Goal: Task Accomplishment & Management: Manage account settings

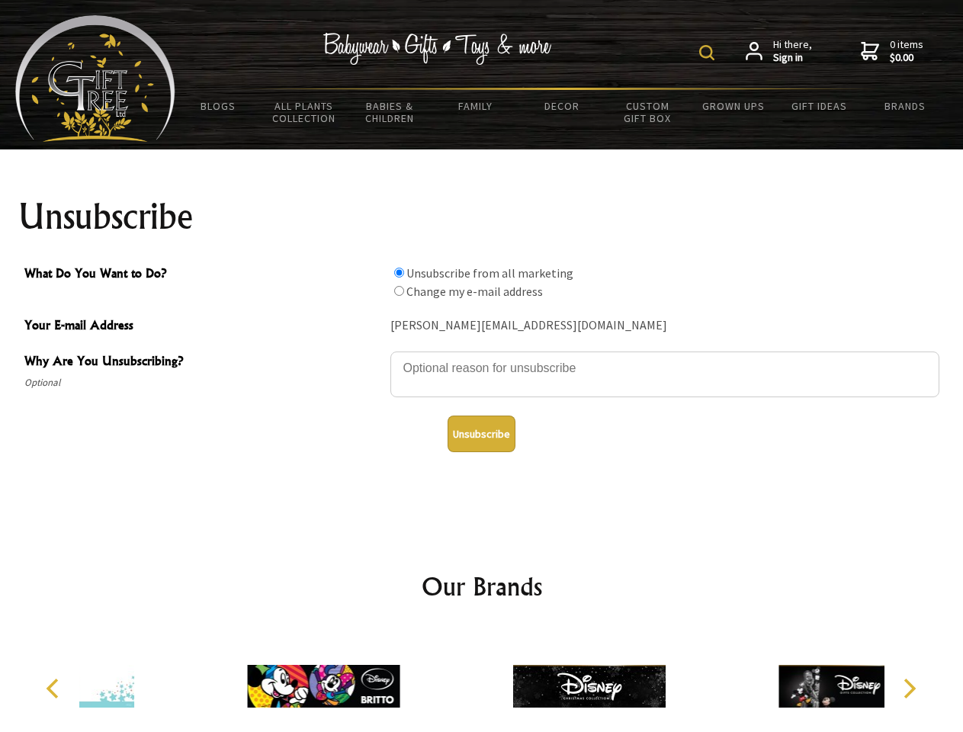
click at [709, 53] on img at bounding box center [706, 52] width 15 height 15
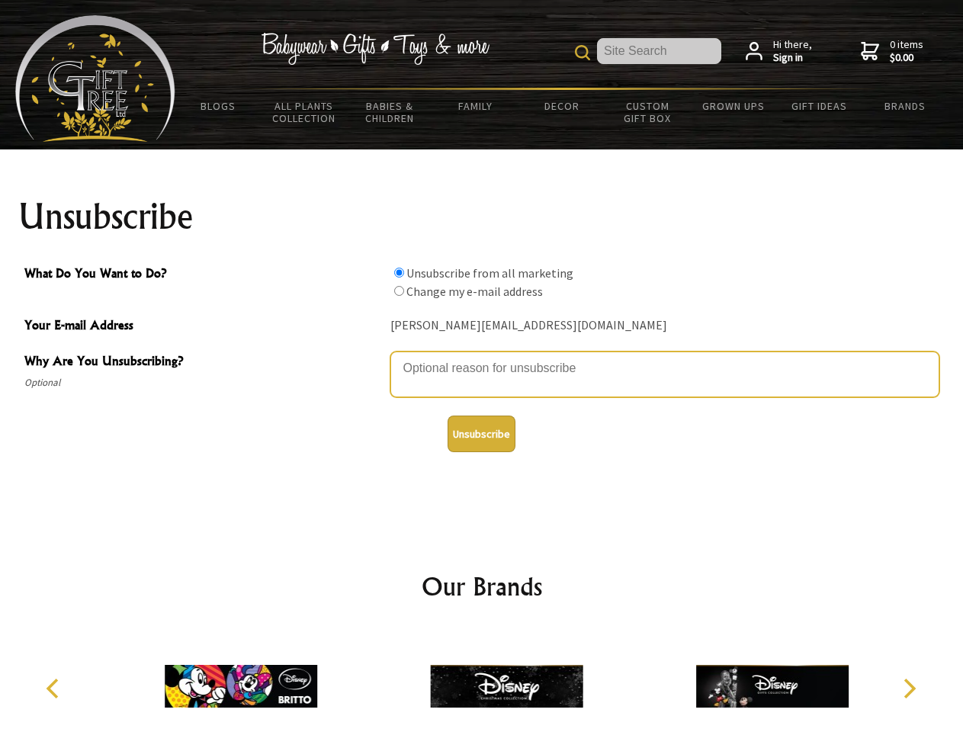
click at [482, 357] on textarea "Why Are You Unsubscribing?" at bounding box center [664, 374] width 549 height 46
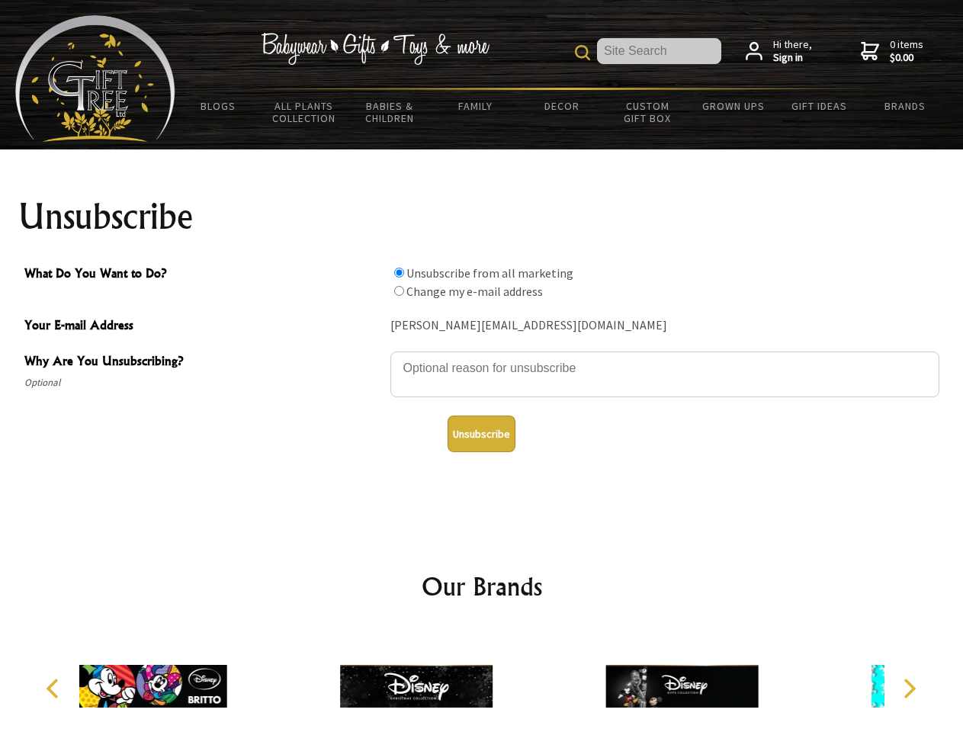
click at [399, 272] on input "What Do You Want to Do?" at bounding box center [399, 273] width 10 height 10
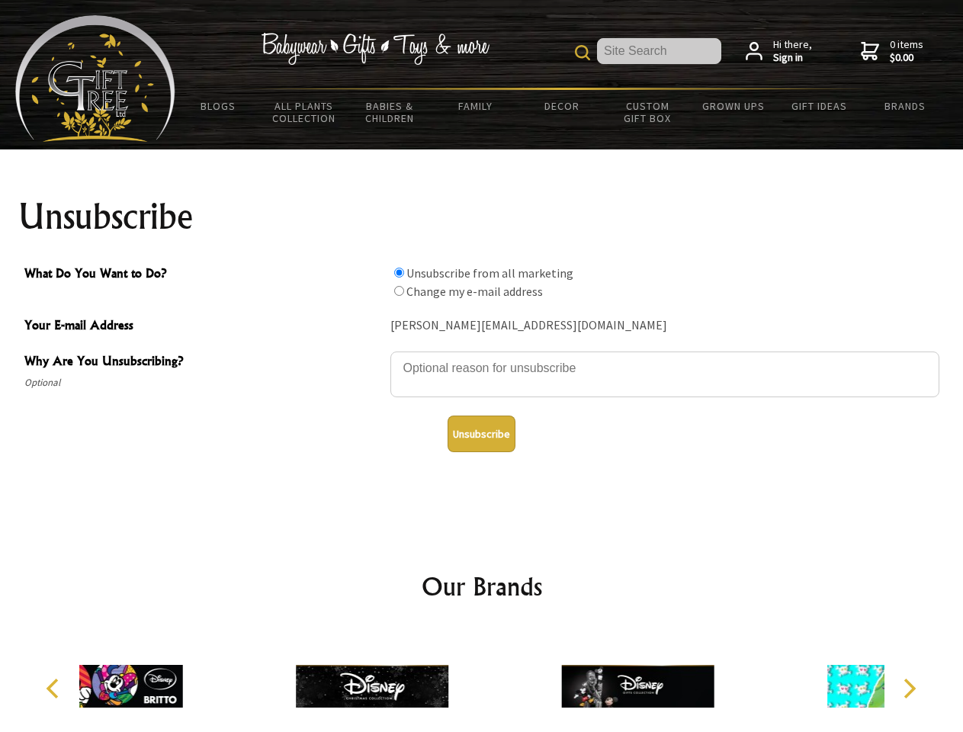
click at [399, 290] on input "What Do You Want to Do?" at bounding box center [399, 291] width 10 height 10
radio input "true"
click at [481, 434] on button "Unsubscribe" at bounding box center [481, 433] width 68 height 37
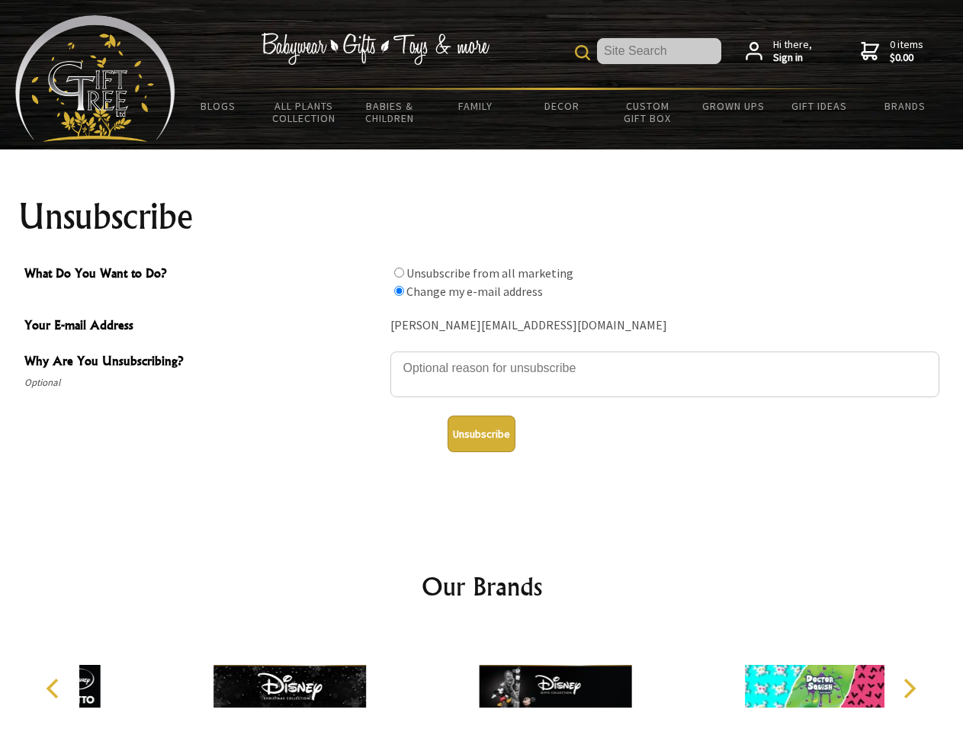
click at [482, 680] on img at bounding box center [555, 686] width 152 height 114
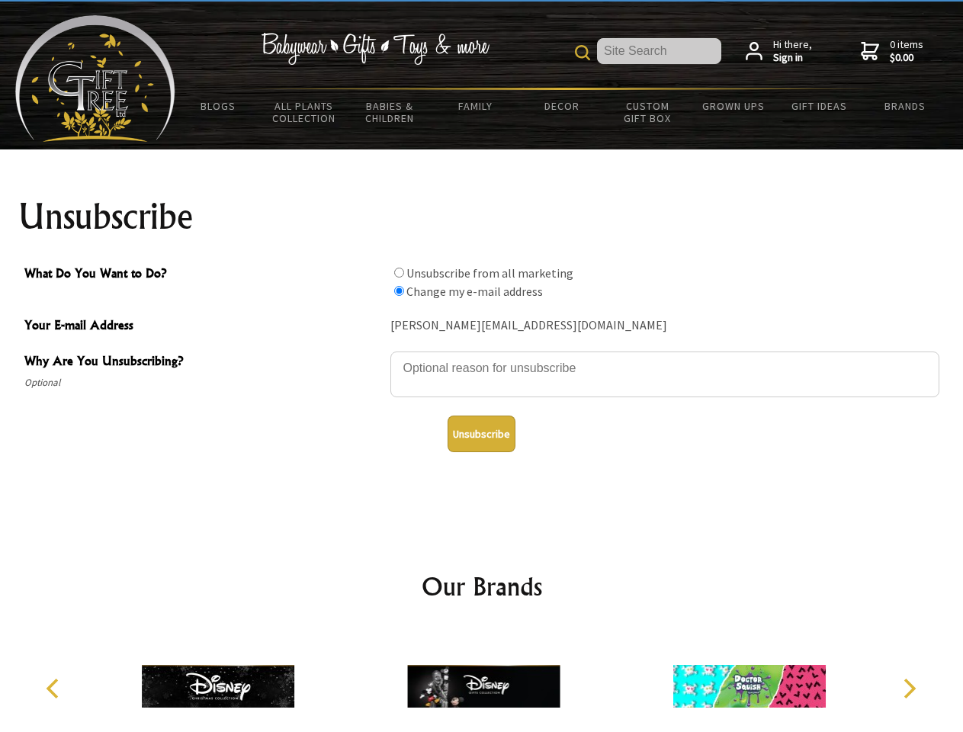
click at [55, 688] on icon "Previous" at bounding box center [54, 688] width 20 height 20
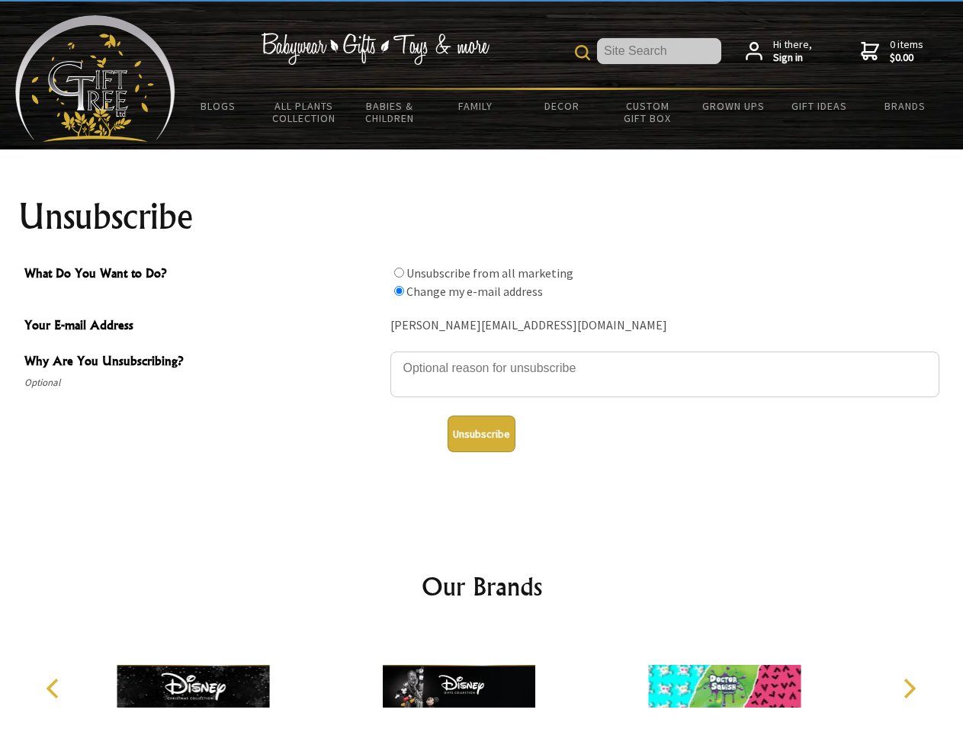
click at [909, 688] on icon "Next" at bounding box center [908, 688] width 20 height 20
